Goal: Task Accomplishment & Management: Manage account settings

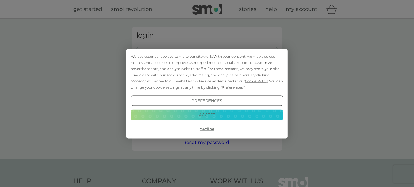
click at [153, 53] on div "We use essential cookies to make our site work. With your consent, we may also …" at bounding box center [206, 94] width 161 height 90
click at [205, 130] on button "Decline" at bounding box center [207, 129] width 152 height 11
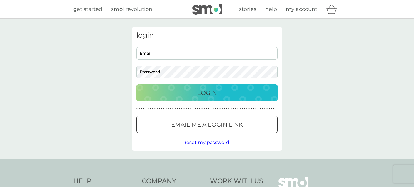
click at [159, 51] on input "Email" at bounding box center [206, 53] width 141 height 13
type input "[PERSON_NAME][EMAIL_ADDRESS][DOMAIN_NAME]"
click at [189, 97] on div "Login" at bounding box center [206, 92] width 129 height 9
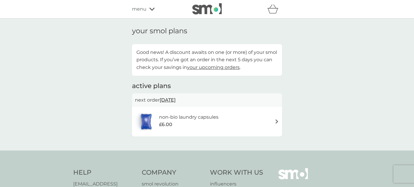
click at [152, 9] on icon at bounding box center [151, 9] width 5 height 4
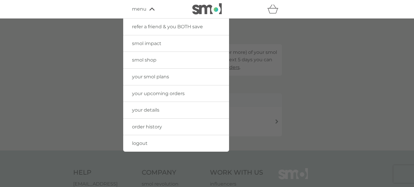
click at [141, 144] on span "logout" at bounding box center [140, 143] width 16 height 6
